Goal: Task Accomplishment & Management: Manage account settings

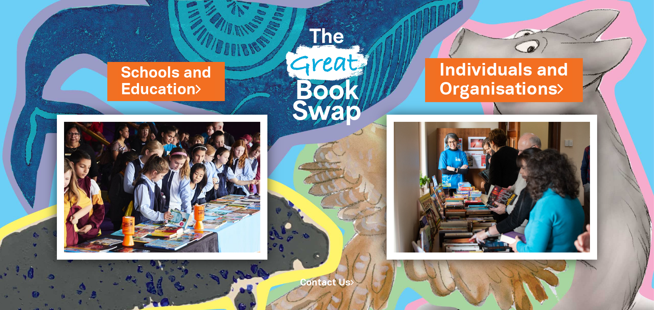
click at [492, 86] on link "Individuals and Organisations" at bounding box center [503, 80] width 129 height 43
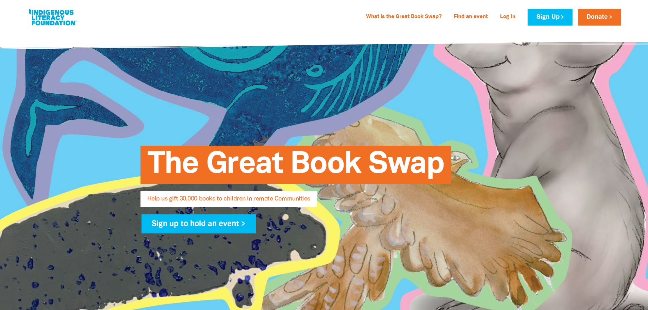
select select "AU"
type input "[PERSON_NAME]"
type input "Hunnerup"
type input "[EMAIL_ADDRESS][DOMAIN_NAME]"
type input "[PHONE_NUMBER]"
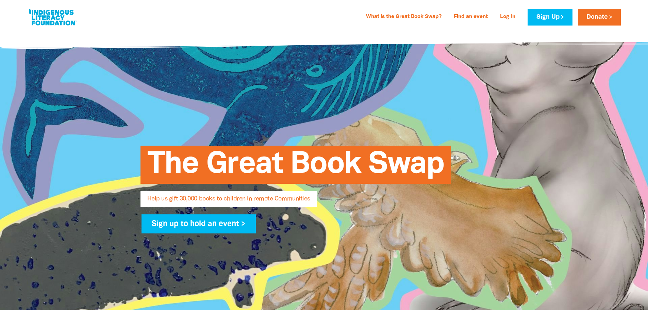
type input "Gadigal"
type input "[STREET_ADDRESS]"
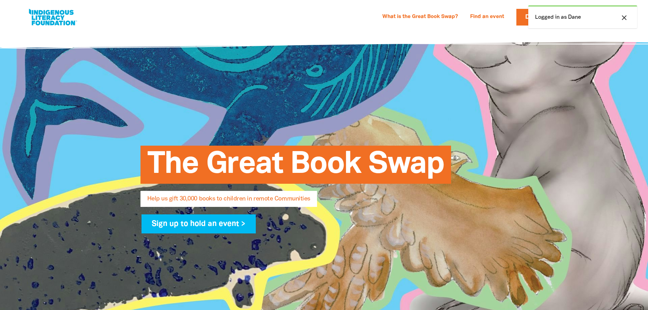
click at [351, 30] on div "What is the Great Book Swap? Find an event Log In Sign Up Donate [PERSON_NAME] …" at bounding box center [324, 17] width 608 height 34
click at [584, 11] on div "close Logged in as Dane" at bounding box center [583, 16] width 109 height 23
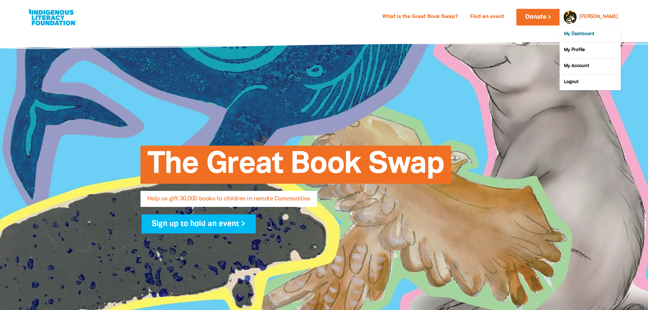
click at [579, 34] on link "My Dashboard" at bounding box center [590, 35] width 61 height 16
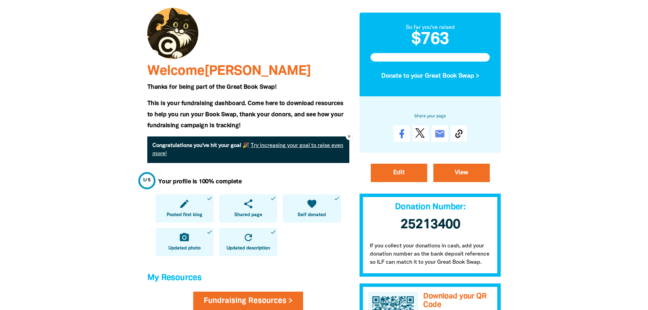
scroll to position [46, 0]
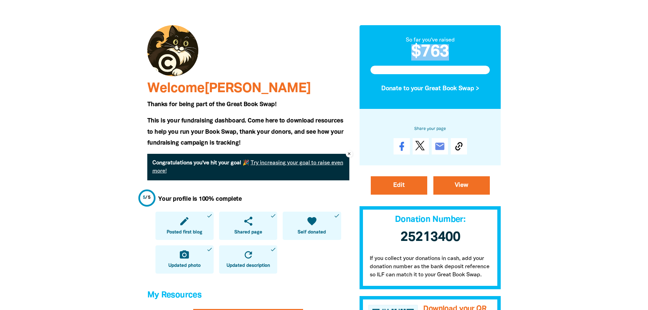
drag, startPoint x: 458, startPoint y: 55, endPoint x: 416, endPoint y: 55, distance: 42.2
click at [416, 55] on h2 "$763" at bounding box center [431, 52] width 120 height 16
copy h2 "$763"
